Goal: Communication & Community: Share content

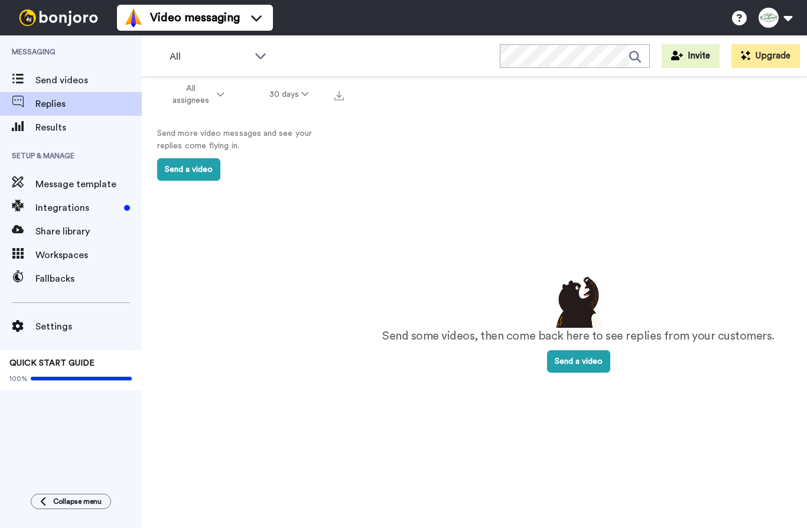
click at [87, 109] on span "Replies" at bounding box center [88, 104] width 106 height 14
click at [80, 86] on span "Send videos" at bounding box center [88, 80] width 106 height 14
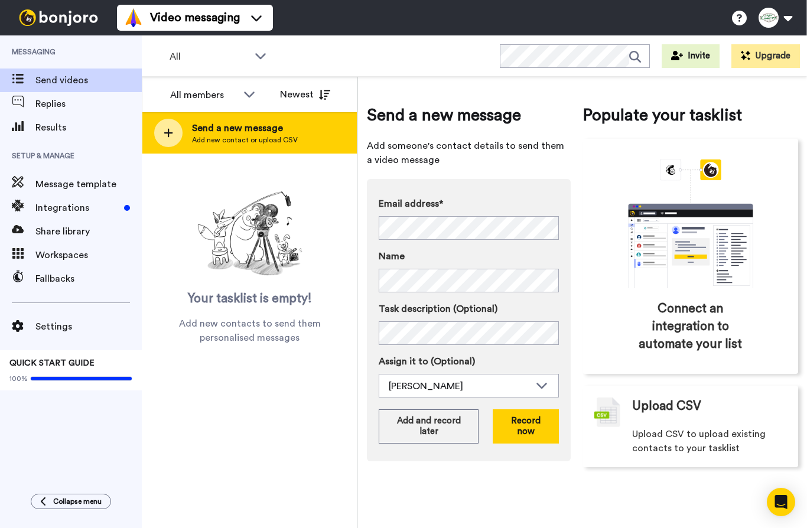
click at [238, 130] on span "Send a new message" at bounding box center [245, 128] width 106 height 14
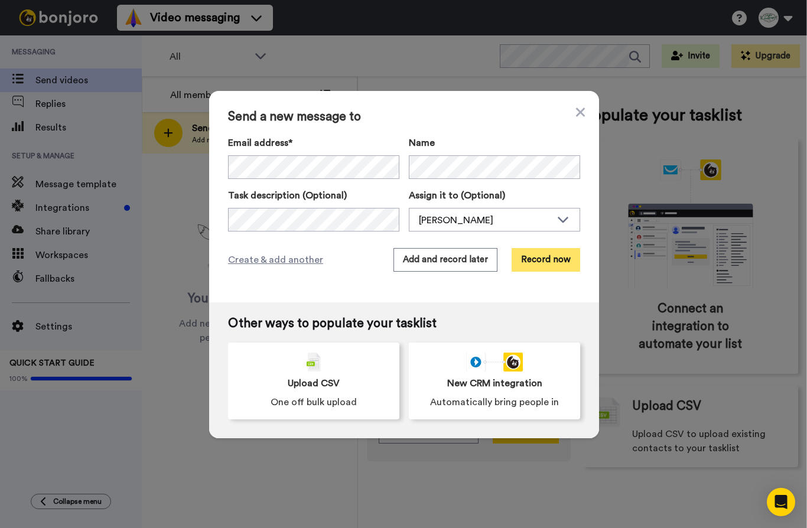
click at [536, 263] on button "Record now" at bounding box center [545, 260] width 69 height 24
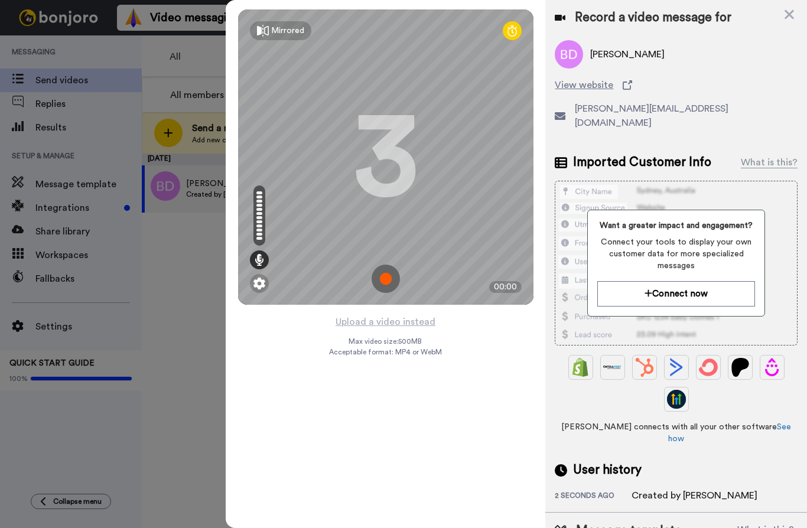
click at [389, 279] on img at bounding box center [385, 279] width 28 height 28
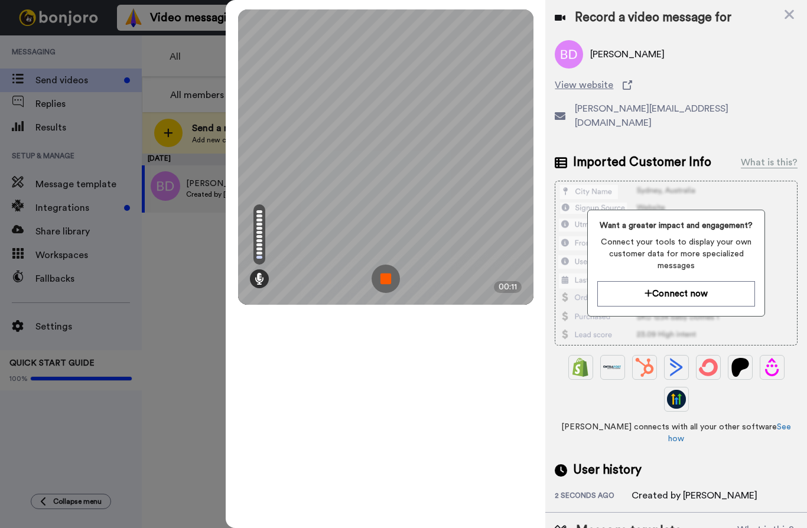
click at [386, 281] on img at bounding box center [385, 279] width 28 height 28
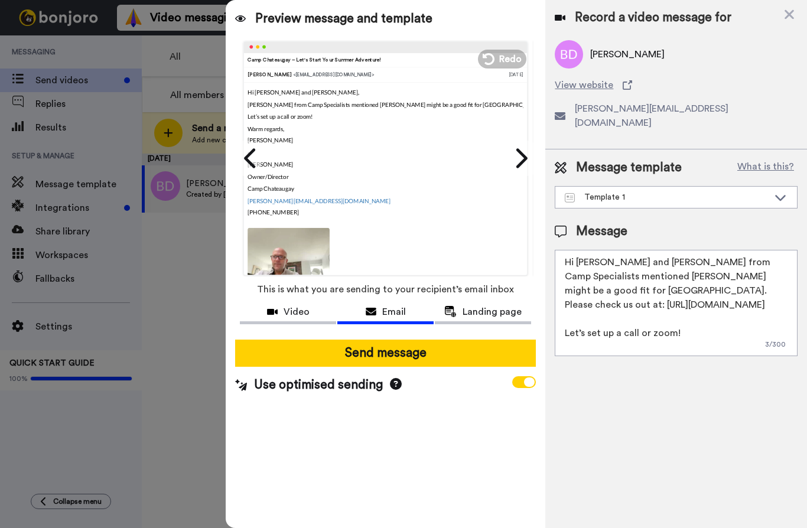
click at [667, 293] on textarea "Hi Mara and James, Stacy from Camp Specialists mentioned Eliana might be a good…" at bounding box center [676, 303] width 243 height 106
drag, startPoint x: 700, startPoint y: 299, endPoint x: 623, endPoint y: 296, distance: 76.9
click at [622, 296] on textarea "Hi Mara and James, Stacy from Camp Specialists mentioned Eliana might be a good…" at bounding box center [676, 303] width 243 height 106
click at [722, 275] on textarea "Hi Mara and James, Stacy from Camp Specialists mentioned Eliana might be a good…" at bounding box center [676, 303] width 243 height 106
drag, startPoint x: 748, startPoint y: 288, endPoint x: 576, endPoint y: 247, distance: 176.2
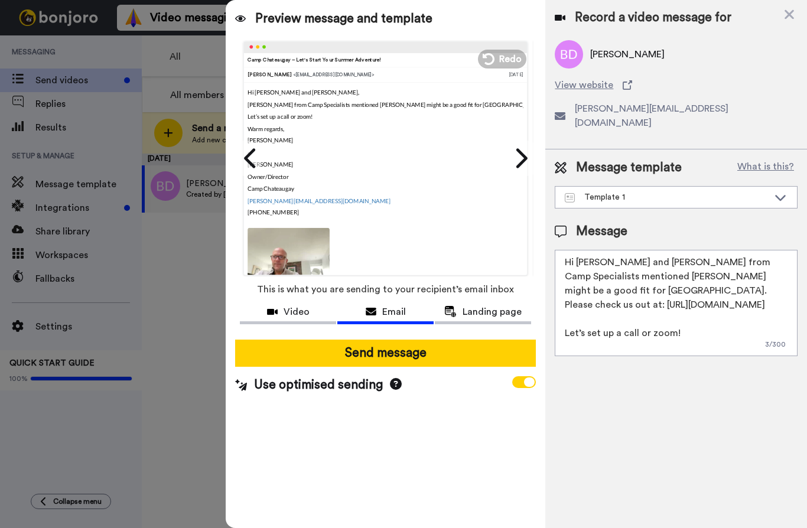
click at [576, 250] on textarea "Hi Mara and James, Stacy from Camp Specialists mentioned Eliana might be a good…" at bounding box center [676, 303] width 243 height 106
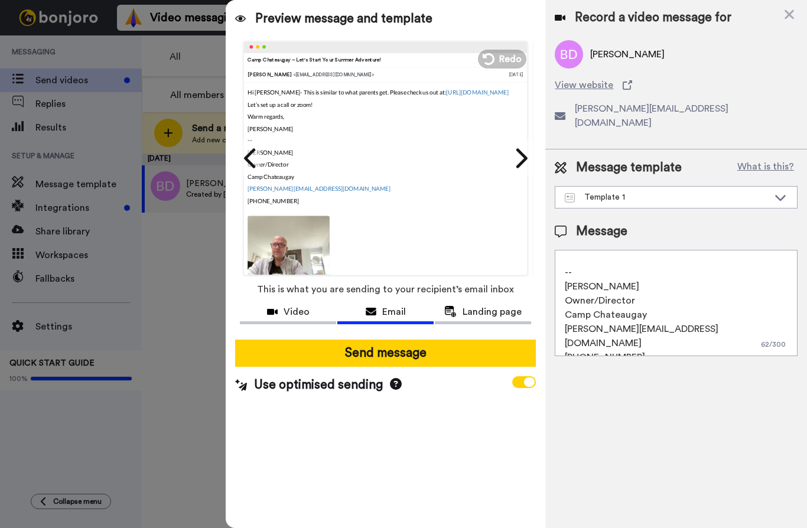
scroll to position [117, 0]
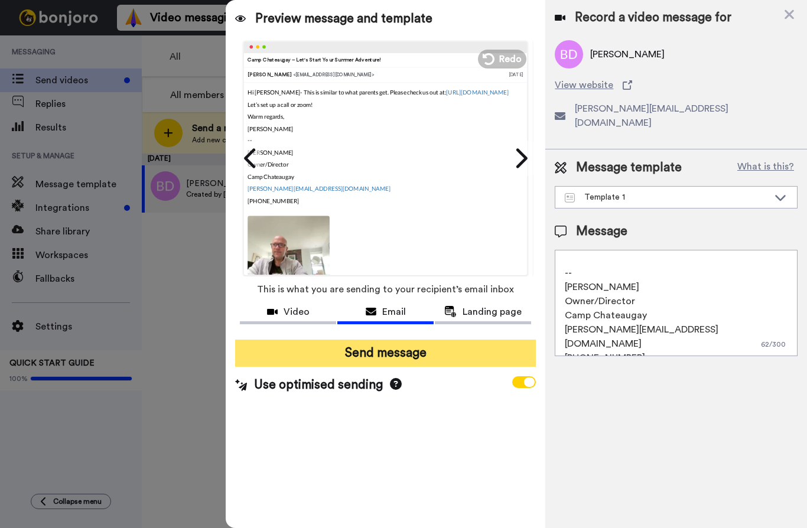
type textarea "Hi Blair- This is similar to what parents get. Please check us out at: https://…"
click at [417, 353] on button "Send message" at bounding box center [385, 353] width 301 height 27
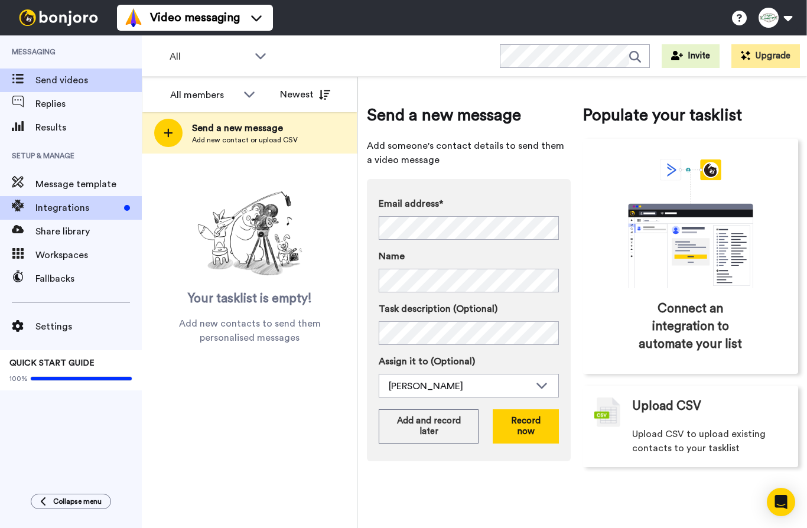
click at [111, 200] on div "Integrations" at bounding box center [71, 208] width 142 height 24
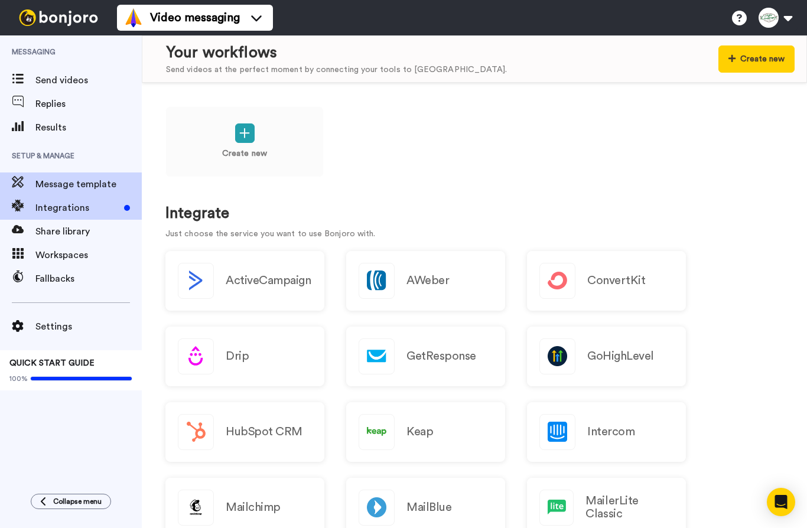
click at [94, 184] on span "Message template" at bounding box center [88, 184] width 106 height 14
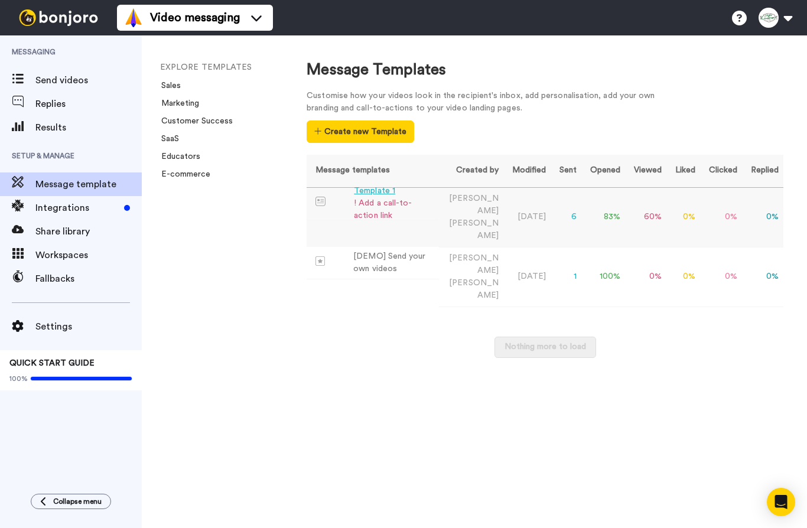
click at [605, 203] on td "83 %" at bounding box center [603, 217] width 44 height 60
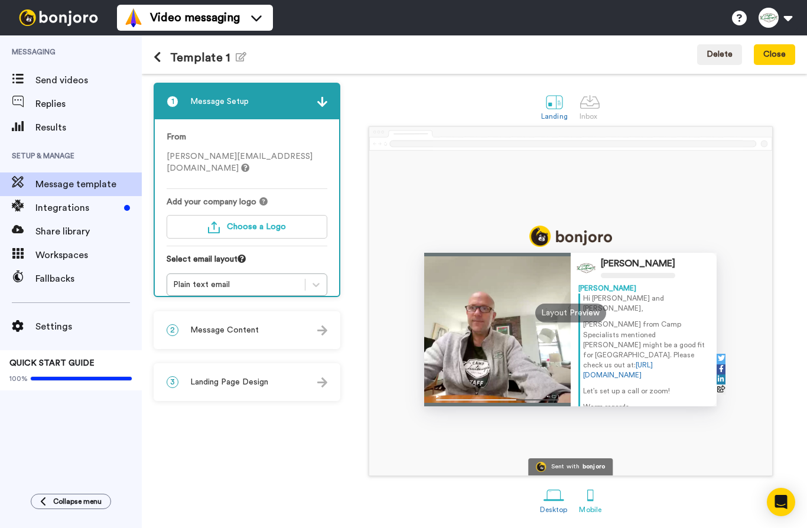
click at [591, 503] on div at bounding box center [590, 495] width 21 height 21
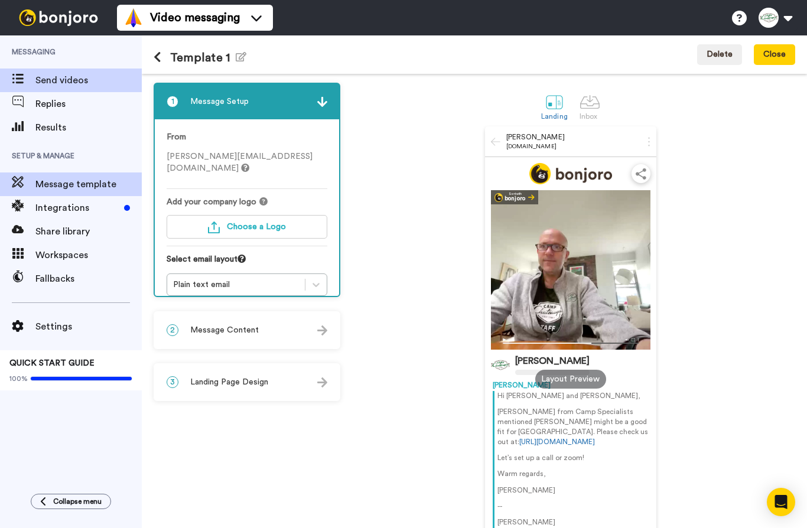
click at [89, 84] on span "Send videos" at bounding box center [88, 80] width 106 height 14
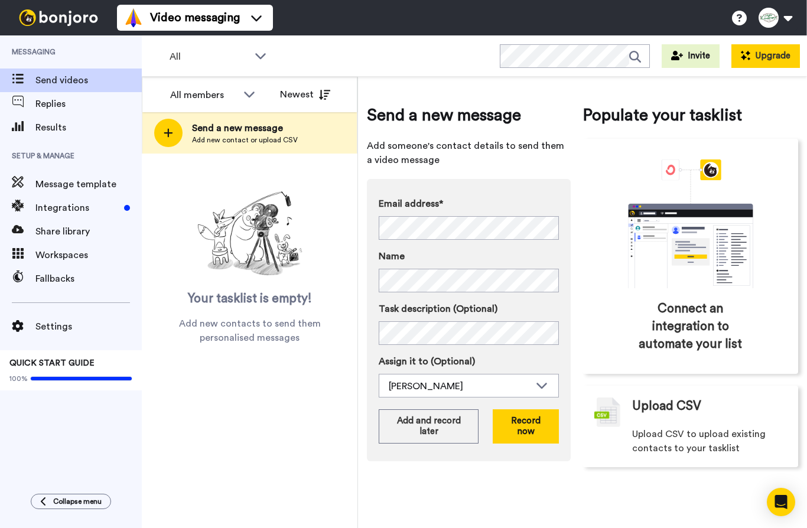
click at [781, 60] on button "Upgrade" at bounding box center [765, 56] width 69 height 24
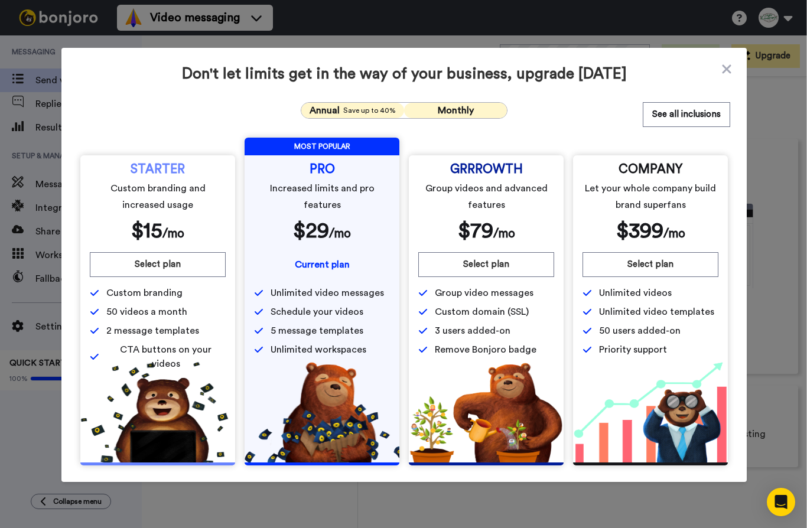
click at [451, 111] on span "Monthly" at bounding box center [456, 110] width 36 height 9
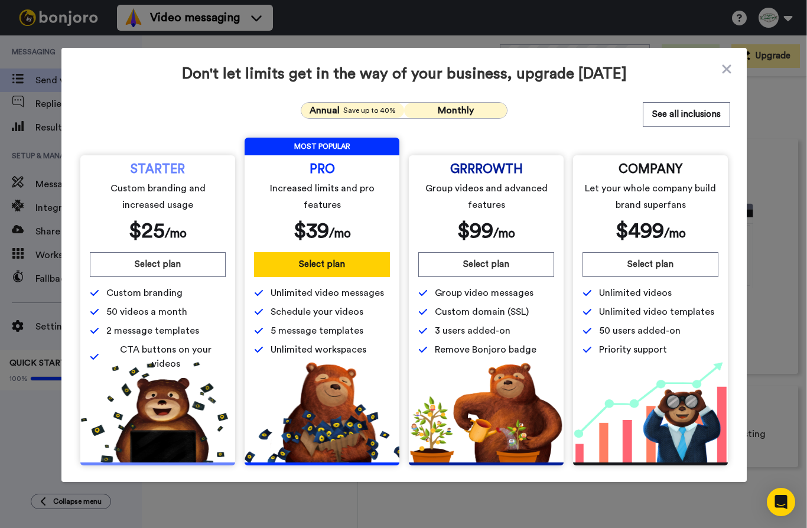
click at [374, 113] on span "Save up to 40%" at bounding box center [369, 110] width 53 height 9
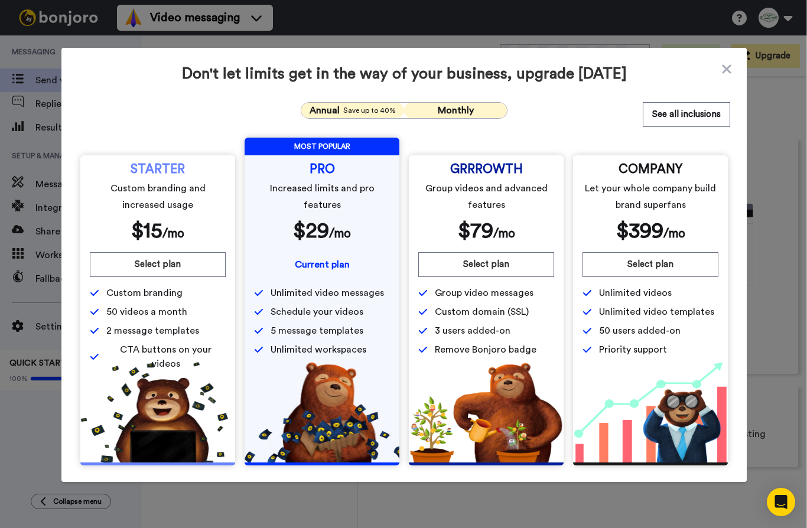
click at [448, 113] on span "Monthly" at bounding box center [456, 110] width 36 height 9
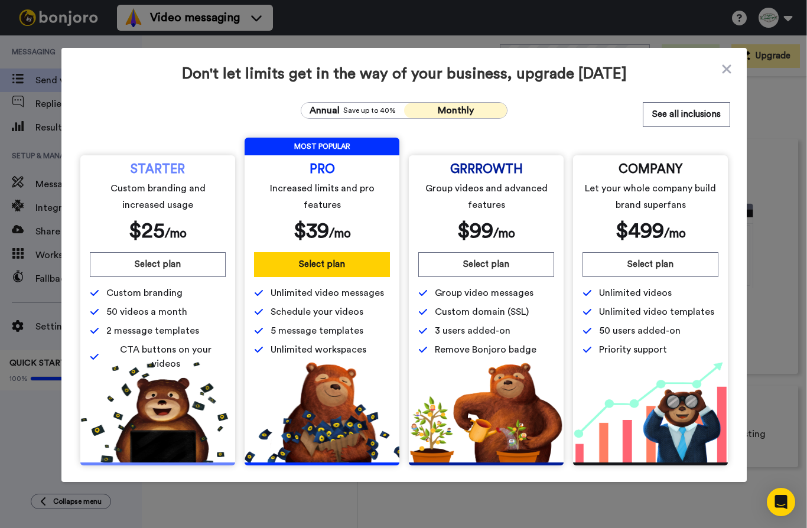
click at [189, 163] on div "STARTER Custom branding and increased usage $ 25 /mo Select plan Custom brandin…" at bounding box center [157, 267] width 155 height 225
click at [368, 111] on span "Save up to 40%" at bounding box center [369, 110] width 53 height 9
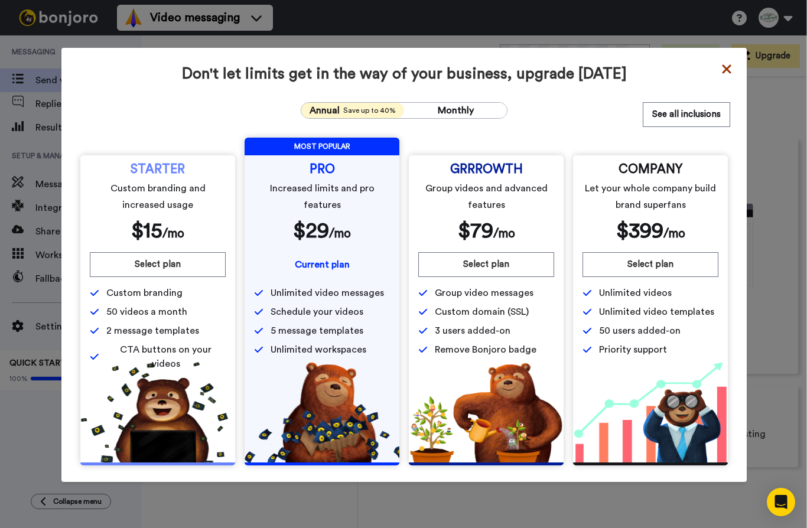
click at [728, 72] on icon at bounding box center [726, 69] width 12 height 14
